Goal: Communication & Community: Answer question/provide support

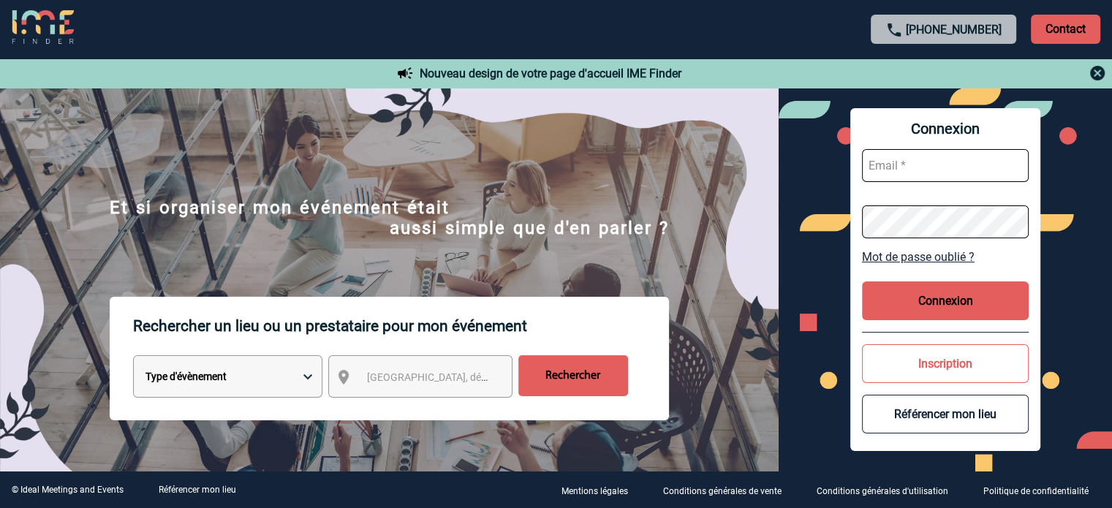
type input "cleborgne@ime-groupe.com"
click at [493, 227] on button "Connexion" at bounding box center [945, 301] width 167 height 39
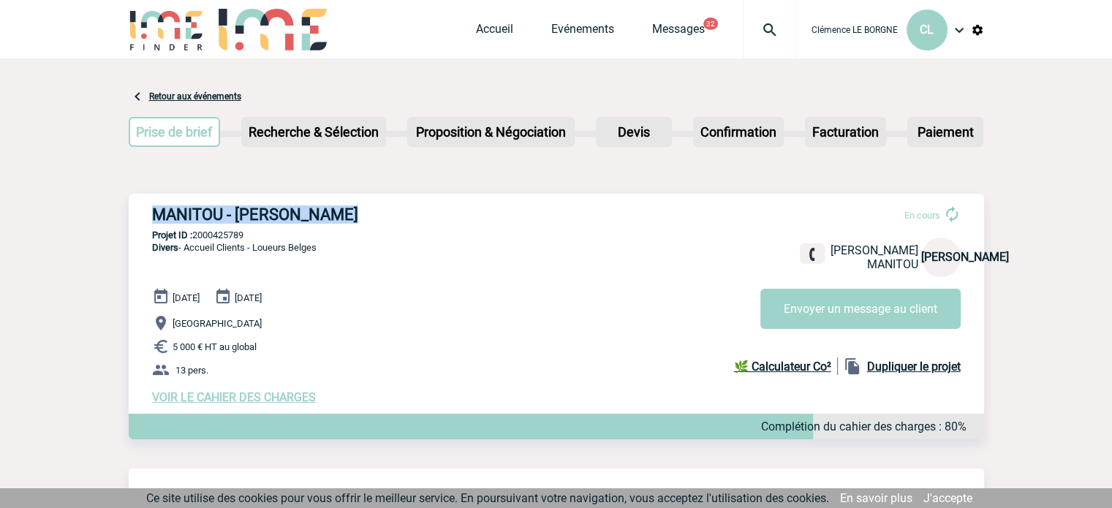
drag, startPoint x: 137, startPoint y: 219, endPoint x: 353, endPoint y: 216, distance: 216.5
click at [353, 216] on div "MANITOU - Julie OUVRARD En cours Julie OUVRARD MANITOU JO Envoyer un message au…" at bounding box center [557, 305] width 856 height 222
copy h3 "MANITOU - [PERSON_NAME]"
drag, startPoint x: 254, startPoint y: 233, endPoint x: 194, endPoint y: 229, distance: 60.8
click at [194, 229] on div "MANITOU - Julie OUVRARD En cours Fixe : +33607957168 Julie OUVRARD MANITOU JO E…" at bounding box center [557, 305] width 856 height 222
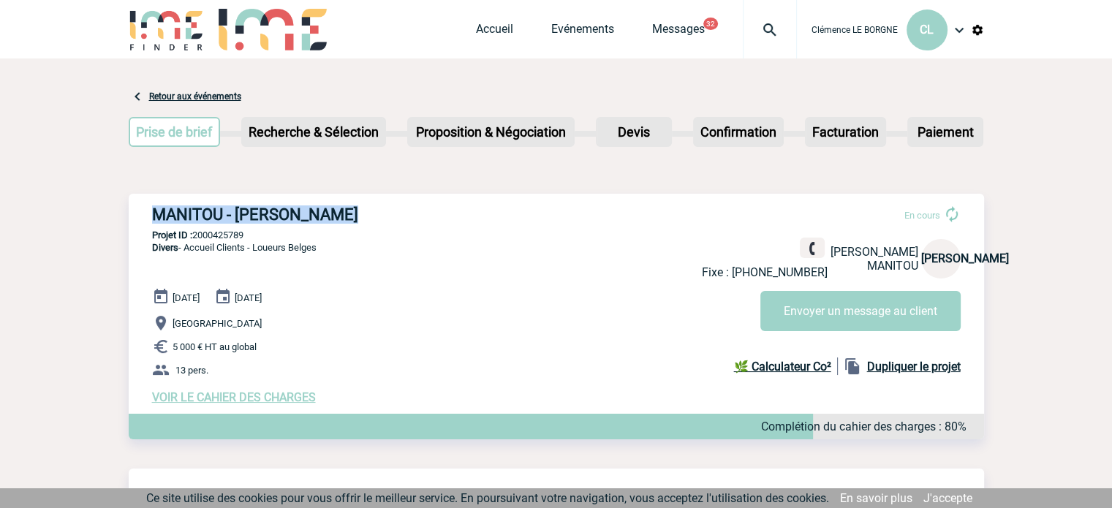
copy p "2000425789"
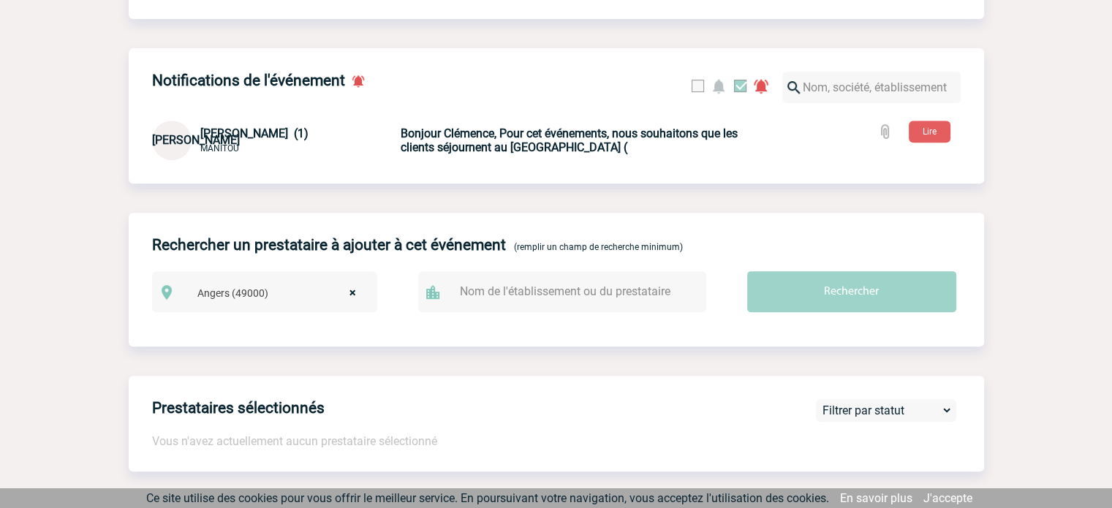
scroll to position [658, 0]
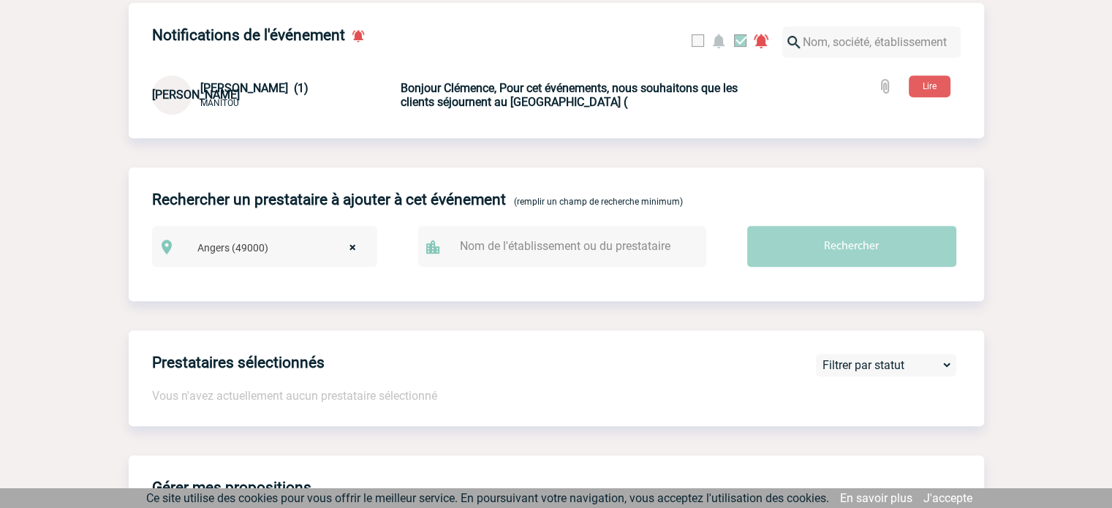
click at [611, 99] on b "Bonjour Clémence, Pour cet événements, nous souhaitons que les clients séjourne…" at bounding box center [569, 95] width 337 height 28
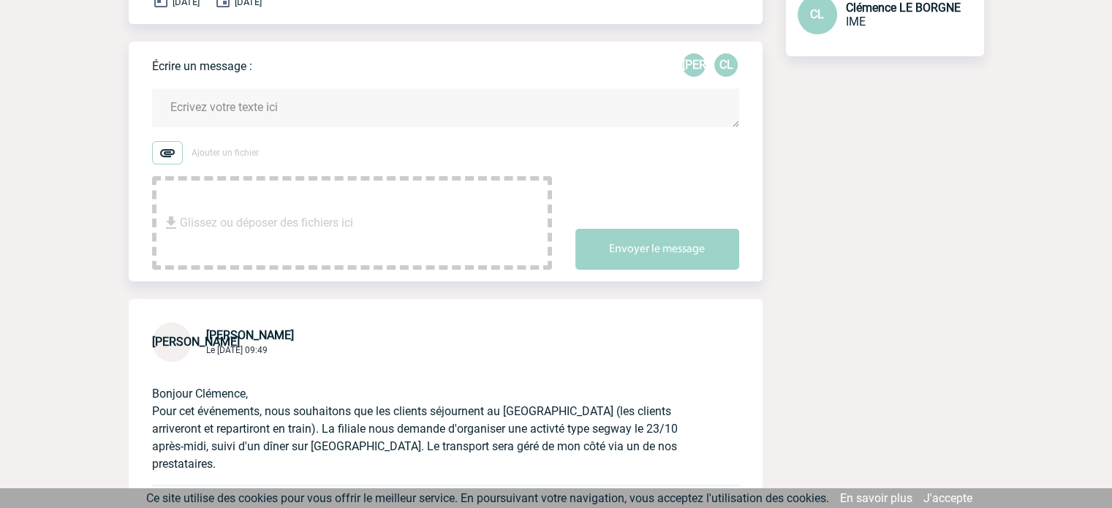
scroll to position [374, 0]
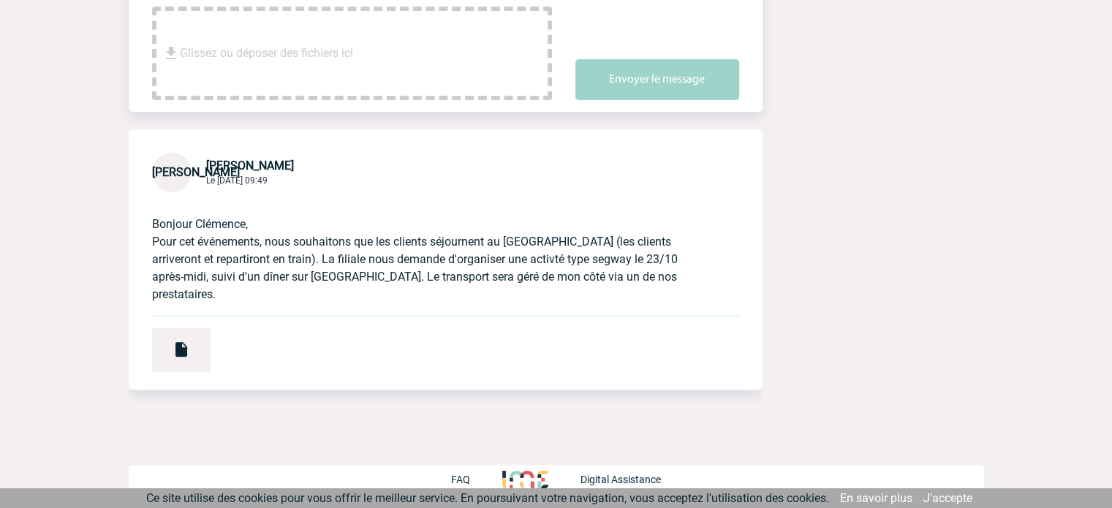
drag, startPoint x: 151, startPoint y: 241, endPoint x: 228, endPoint y: 295, distance: 94.5
click at [228, 295] on div "Bonjour Clémence, Pour cet événements, nous souhaitons que les clients séjourne…" at bounding box center [446, 290] width 634 height 197
click at [196, 359] on div at bounding box center [181, 350] width 58 height 44
copy p "Pour cet événements, nous souhaitons que les clients séjournent au Mercure Cent…"
click at [190, 347] on div at bounding box center [181, 350] width 58 height 44
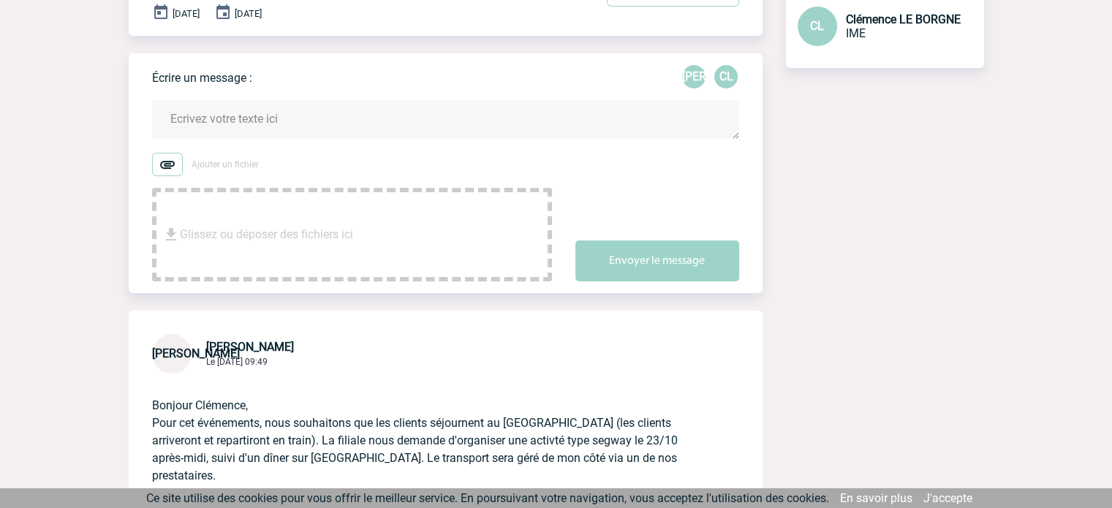
scroll to position [0, 0]
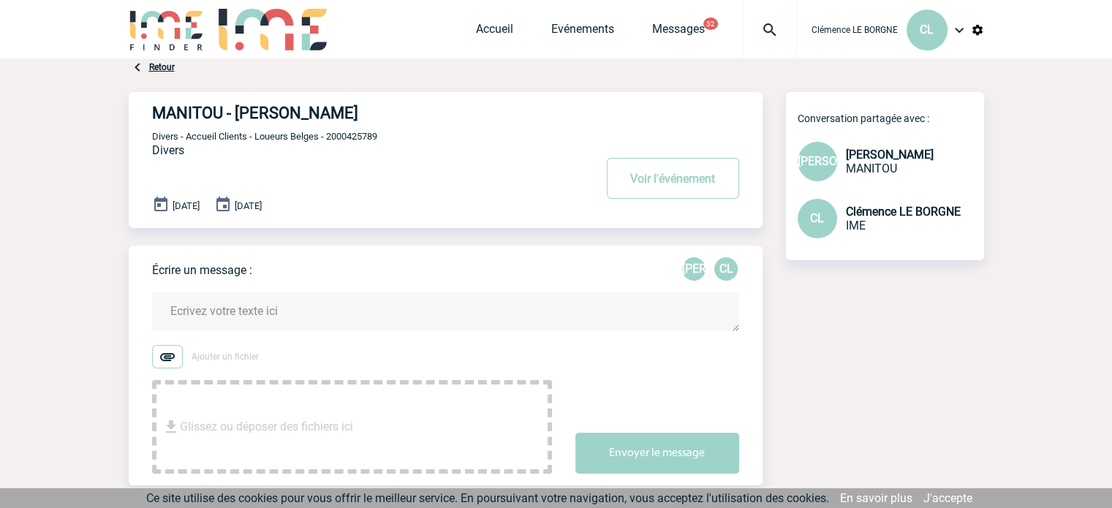
drag, startPoint x: 822, startPoint y: 159, endPoint x: 794, endPoint y: 163, distance: 28.1
click at [822, 159] on span "[PERSON_NAME]" at bounding box center [842, 161] width 88 height 14
